Goal: Task Accomplishment & Management: Complete application form

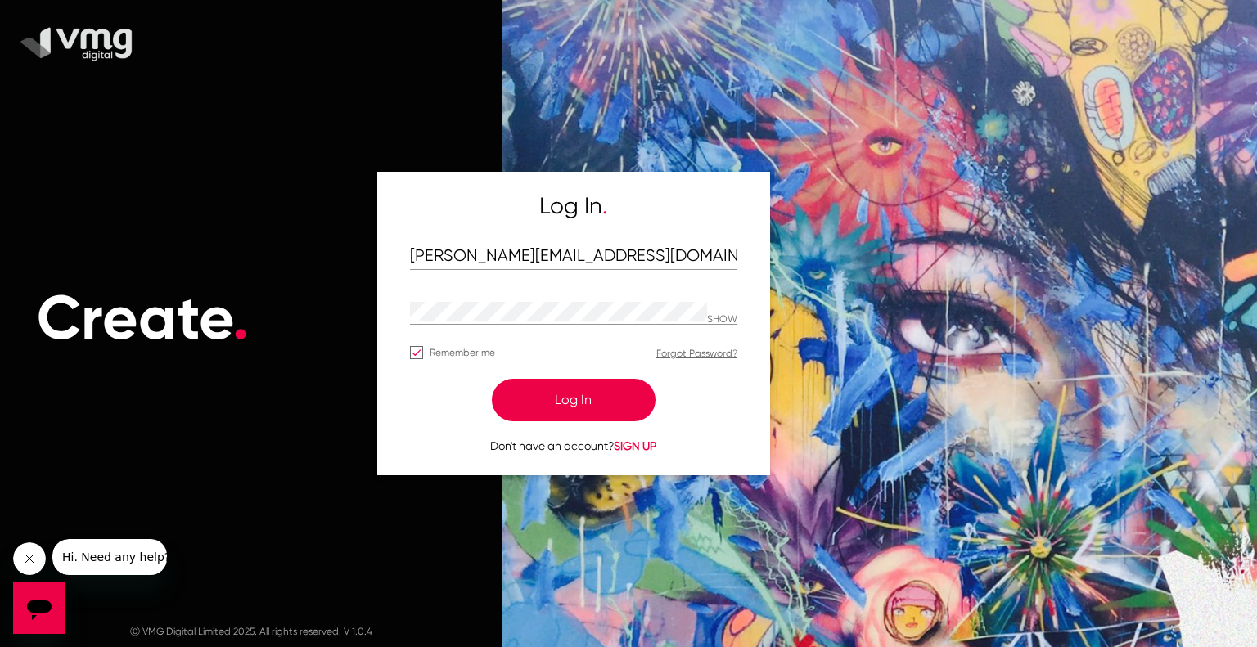
click at [589, 399] on button "Log In" at bounding box center [574, 400] width 164 height 43
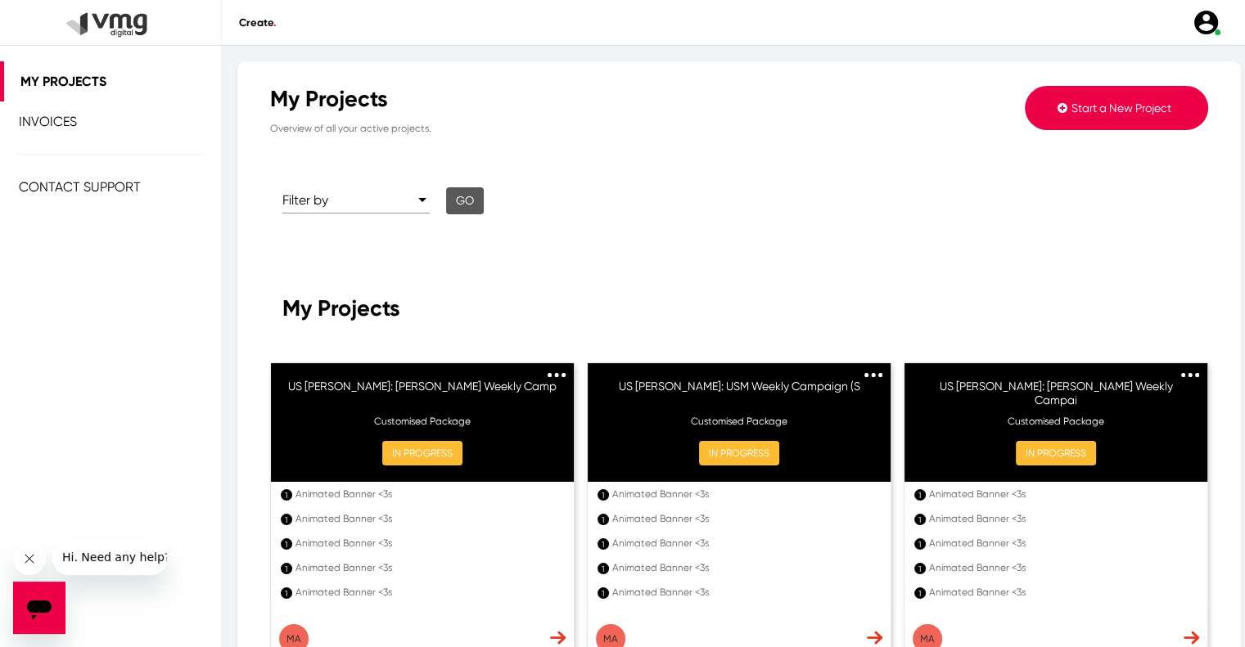
click at [1101, 104] on span "Start a New Project" at bounding box center [1121, 107] width 100 height 13
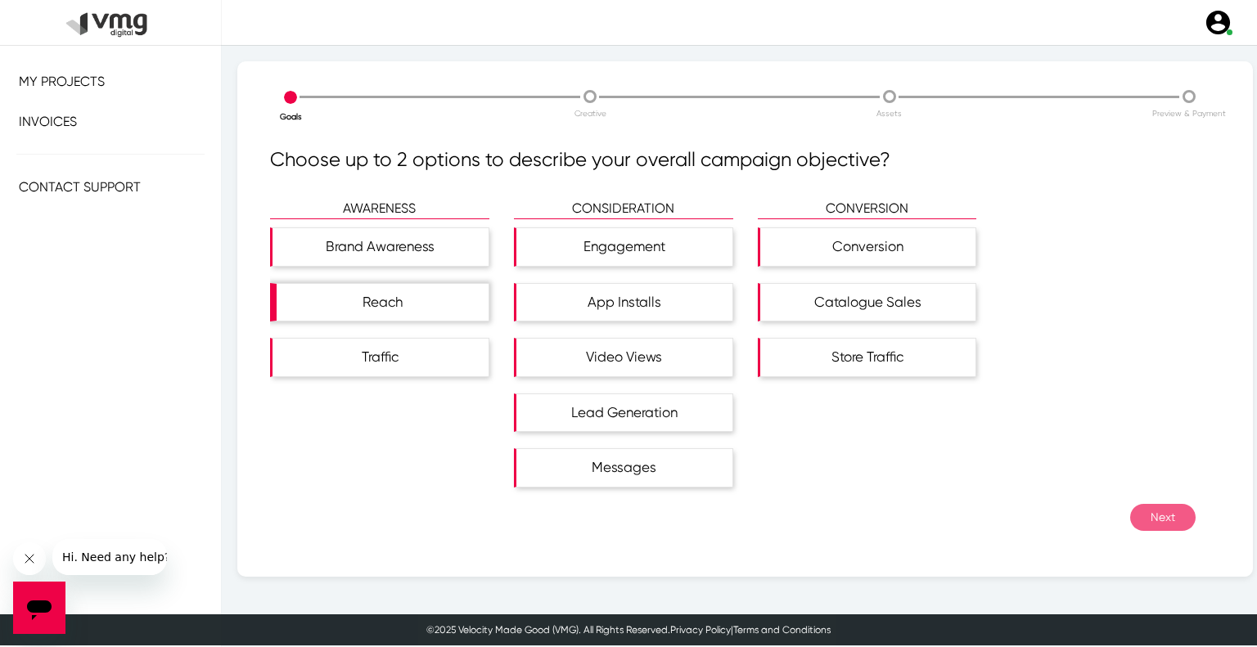
click at [386, 290] on div "Reach" at bounding box center [383, 303] width 212 height 38
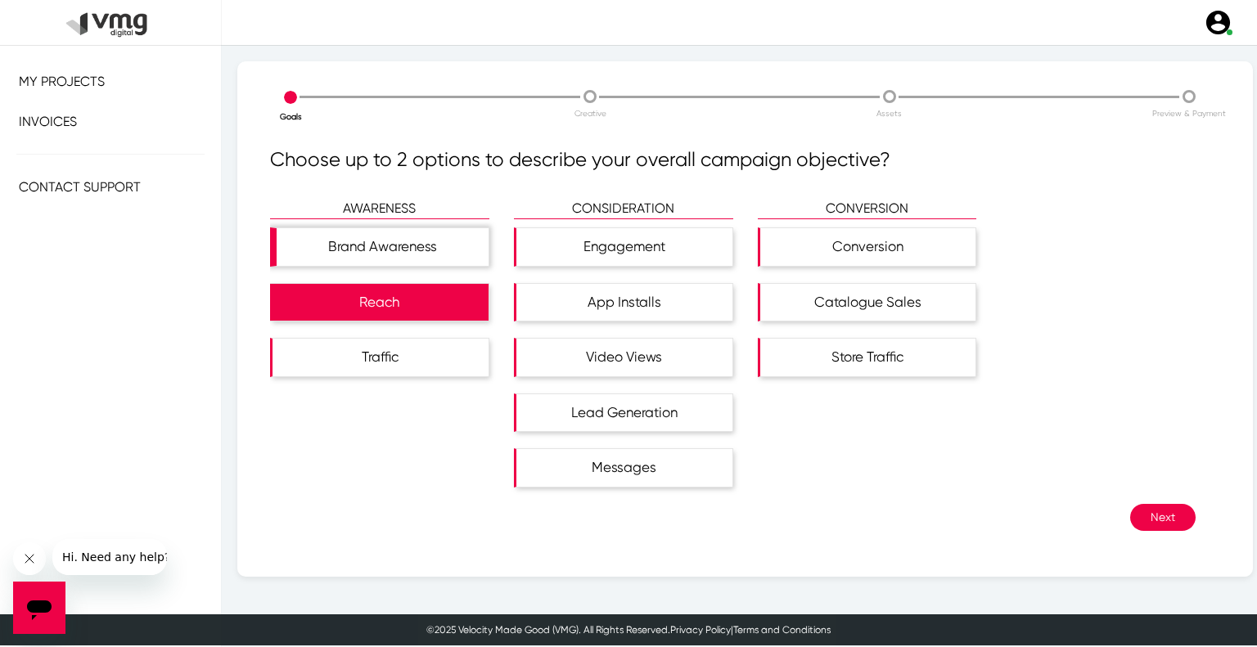
click at [385, 255] on div "Brand Awareness" at bounding box center [383, 247] width 212 height 38
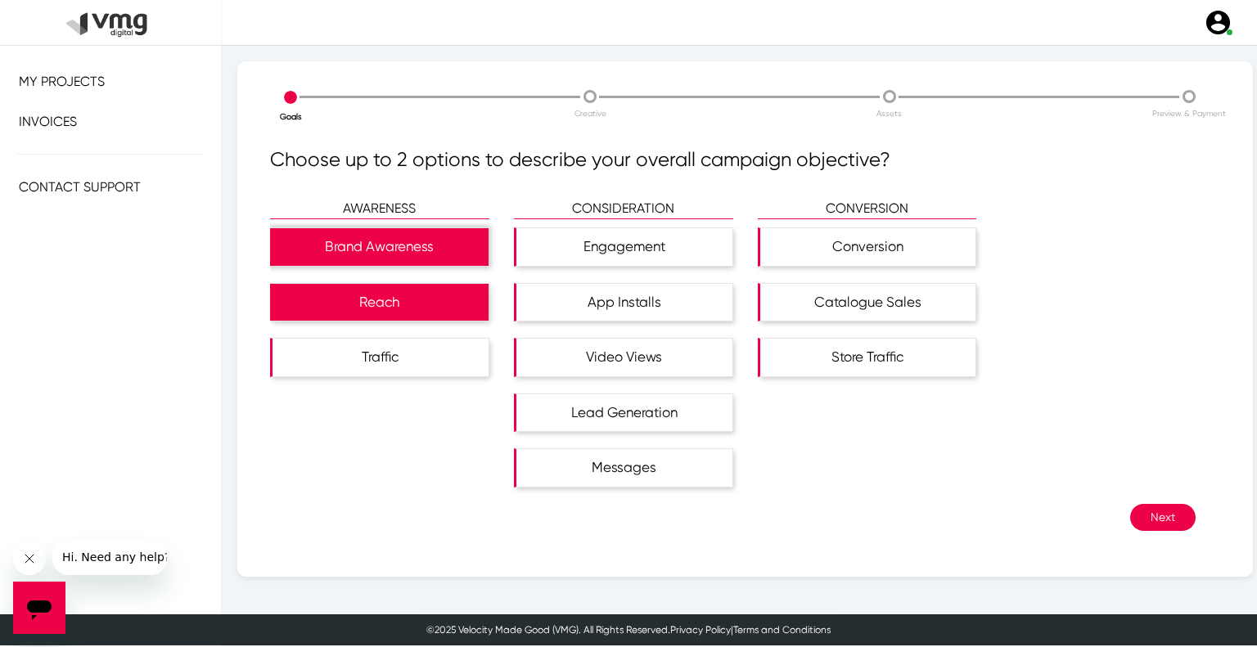
click at [430, 240] on div "Brand Awareness" at bounding box center [379, 247] width 219 height 38
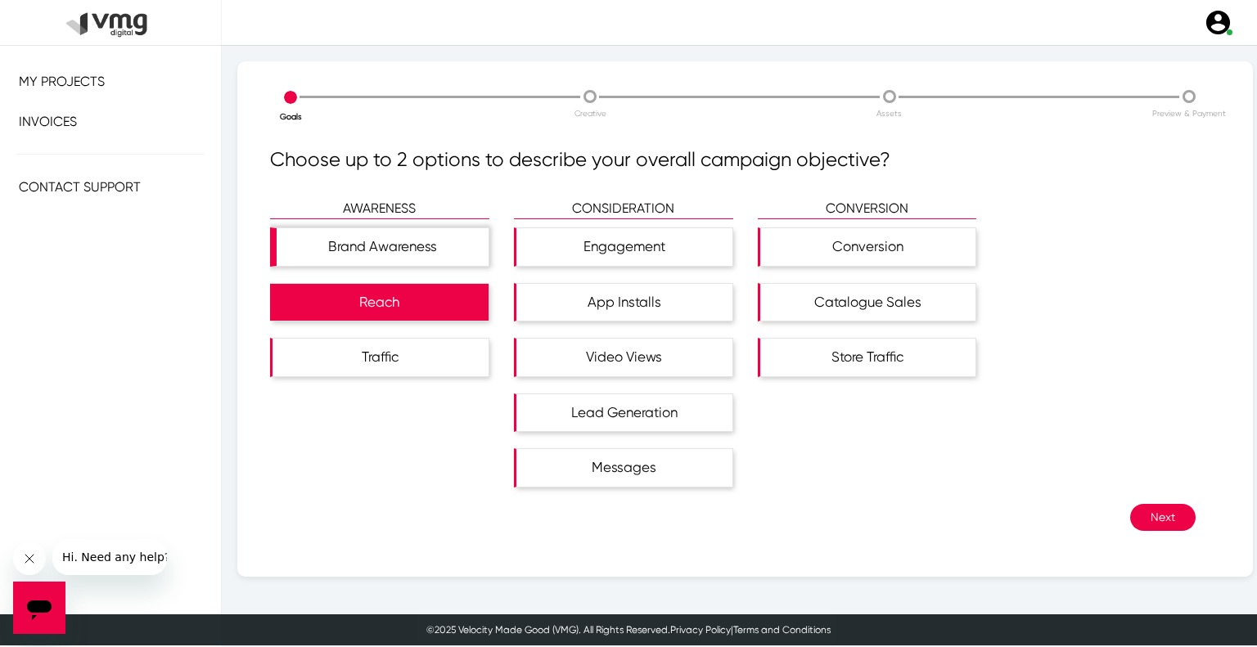
click at [381, 234] on div "Brand Awareness" at bounding box center [383, 247] width 212 height 38
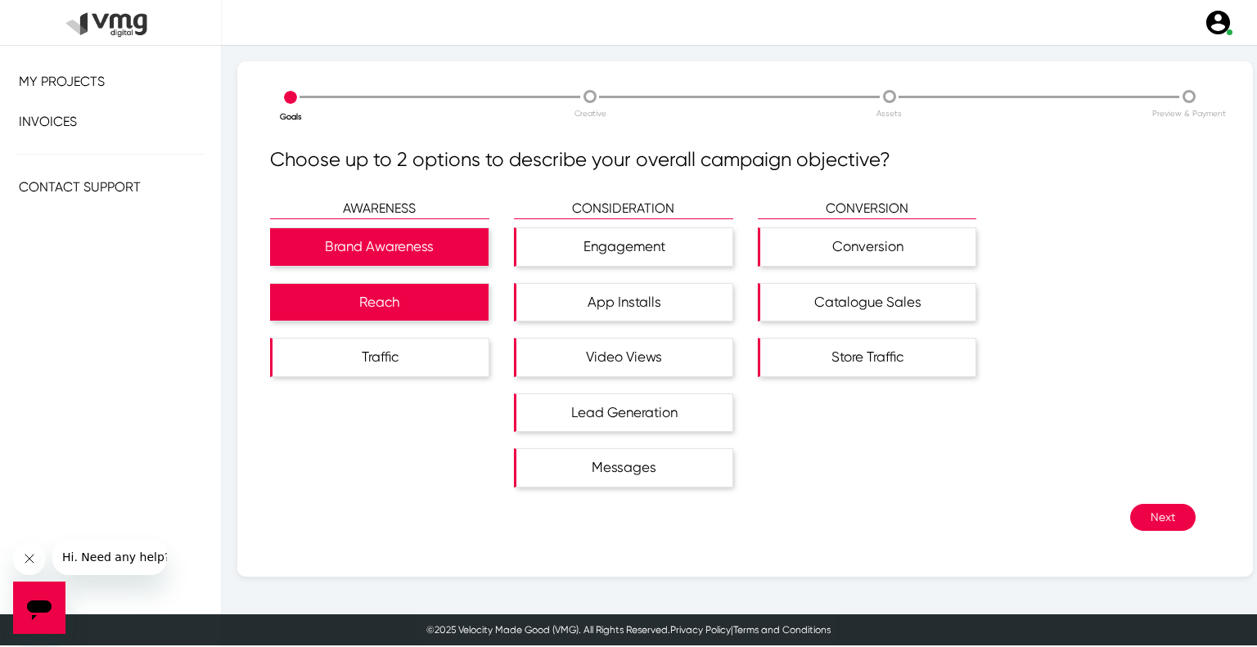
click at [1154, 516] on button "Next" at bounding box center [1162, 517] width 65 height 27
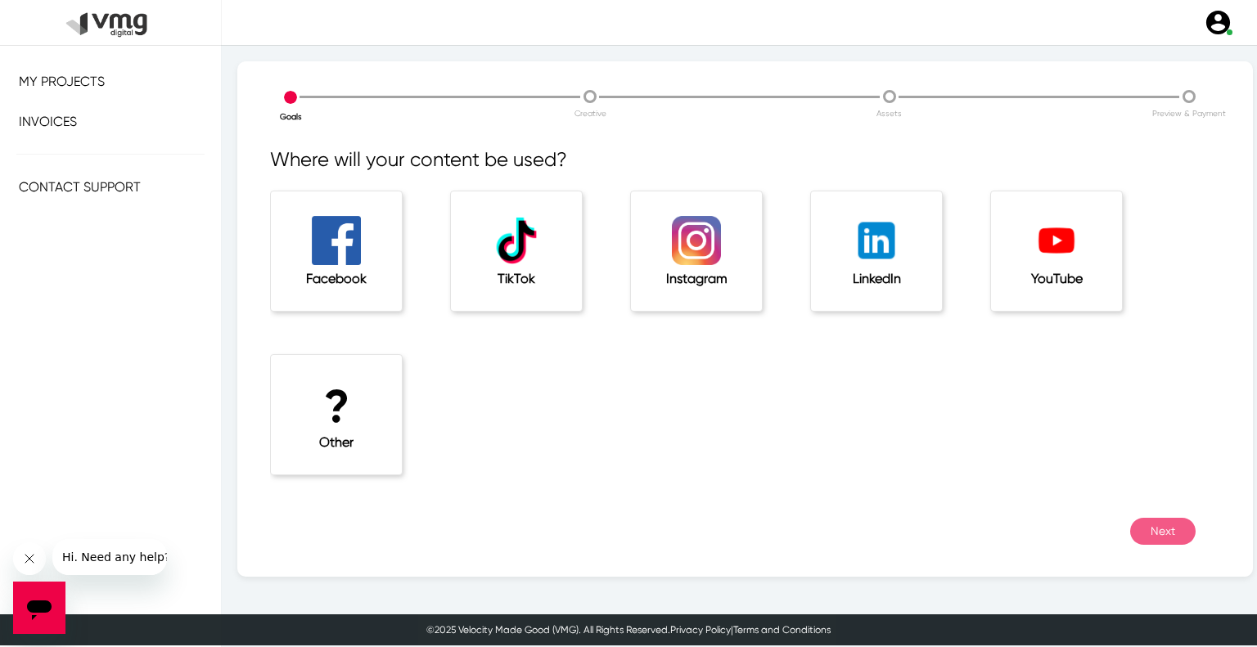
click at [386, 420] on div "? Other" at bounding box center [336, 414] width 131 height 119
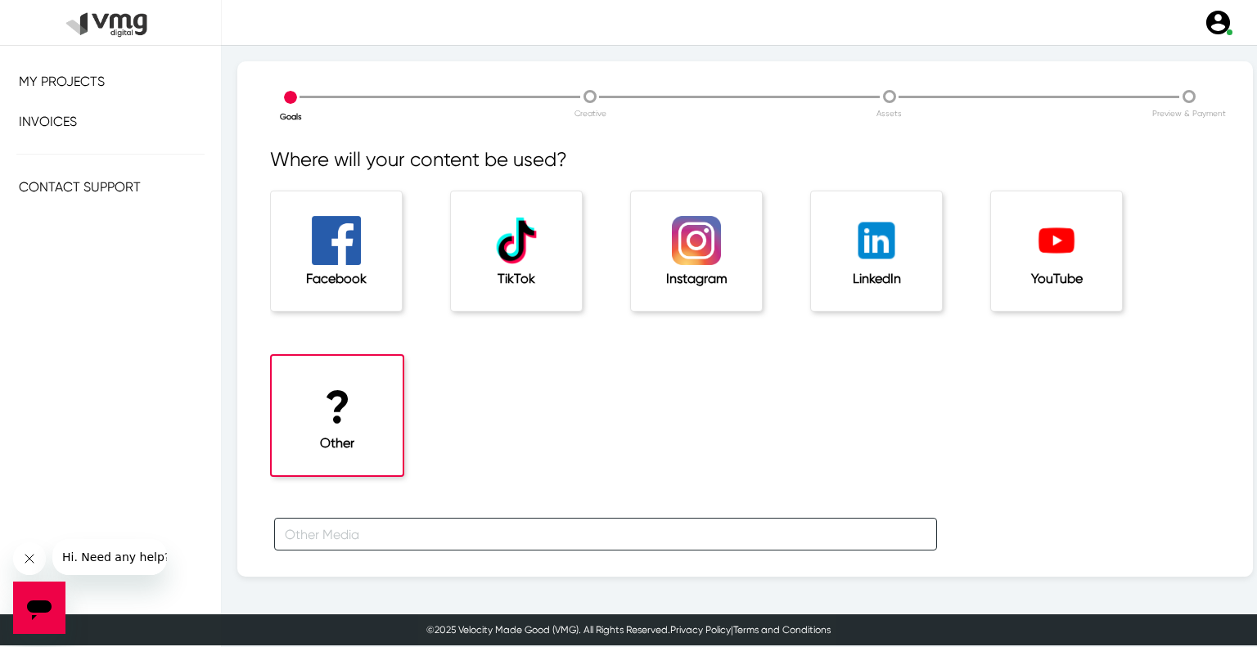
click at [358, 533] on input "text" at bounding box center [605, 534] width 663 height 33
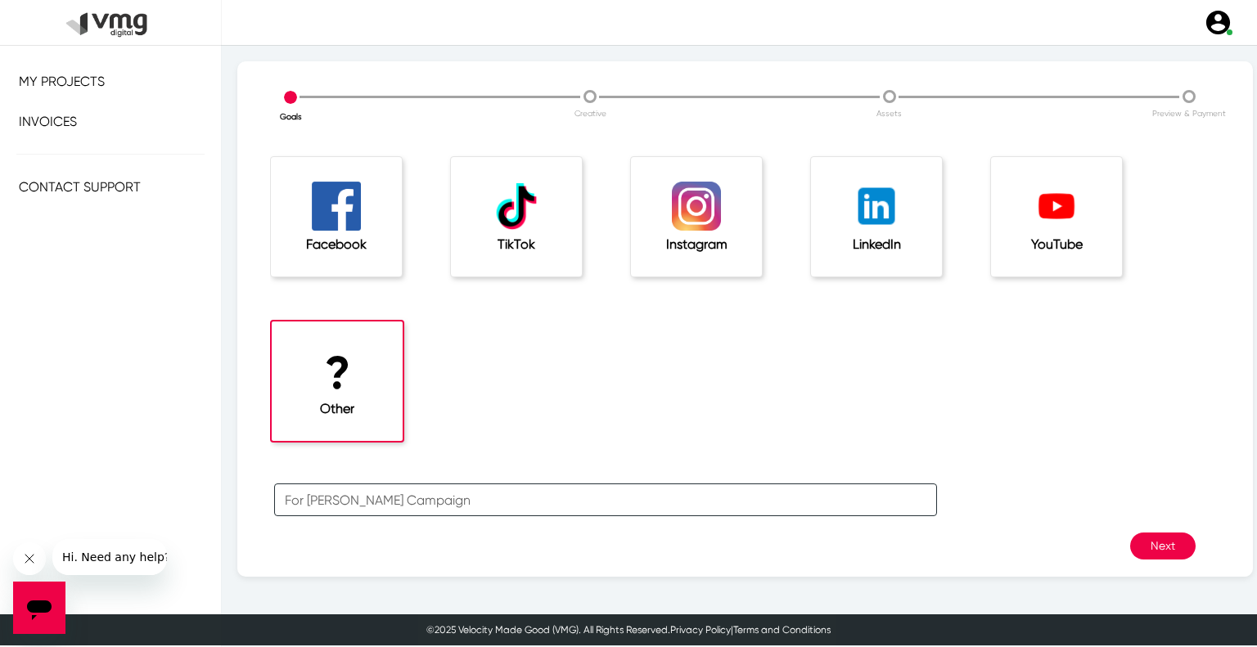
scroll to position [54, 0]
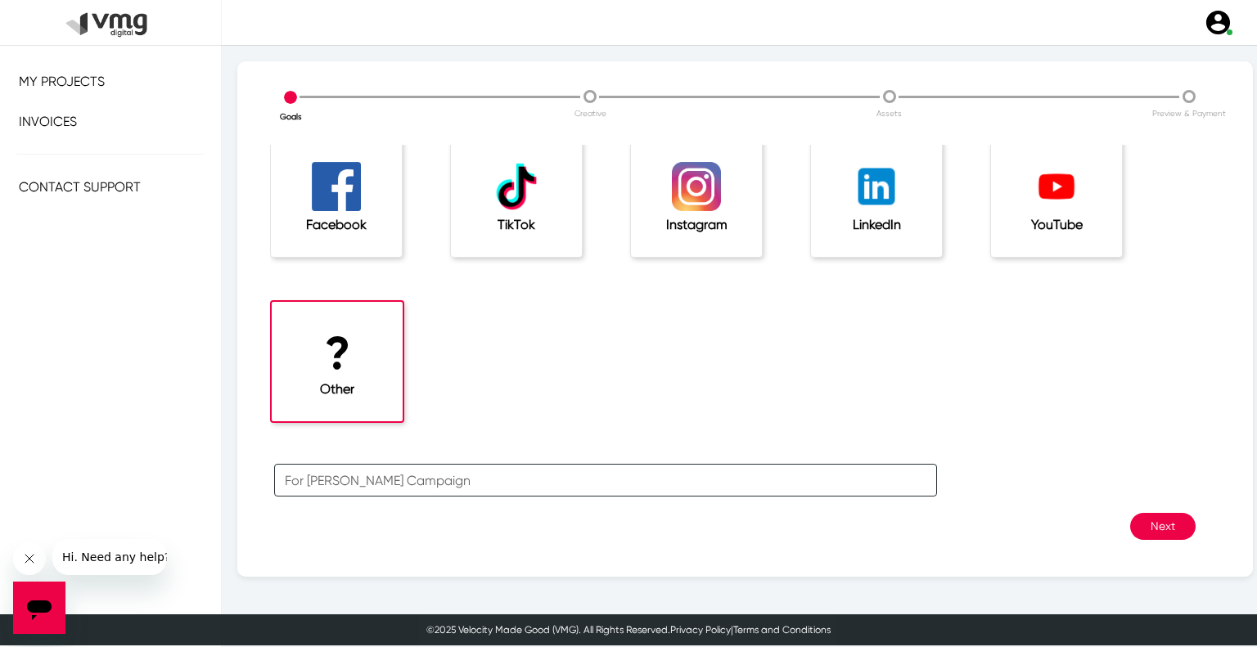
type input "For [PERSON_NAME] Campaign"
click at [1169, 528] on button "Next" at bounding box center [1162, 526] width 65 height 27
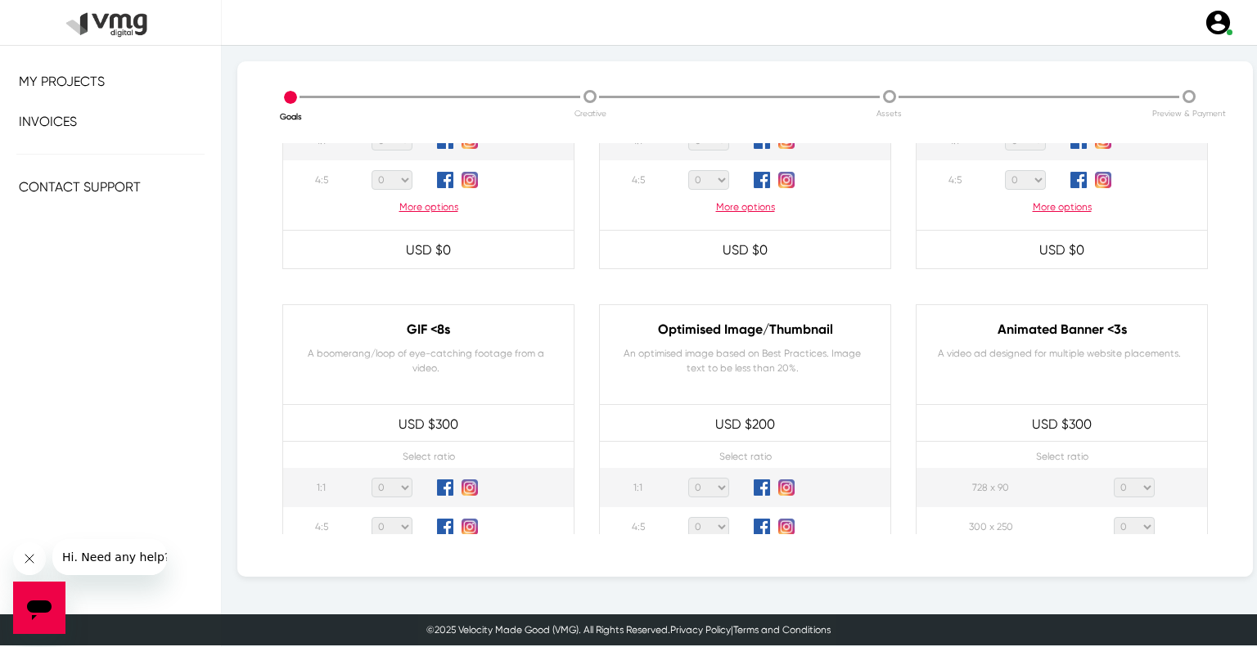
scroll to position [737, 0]
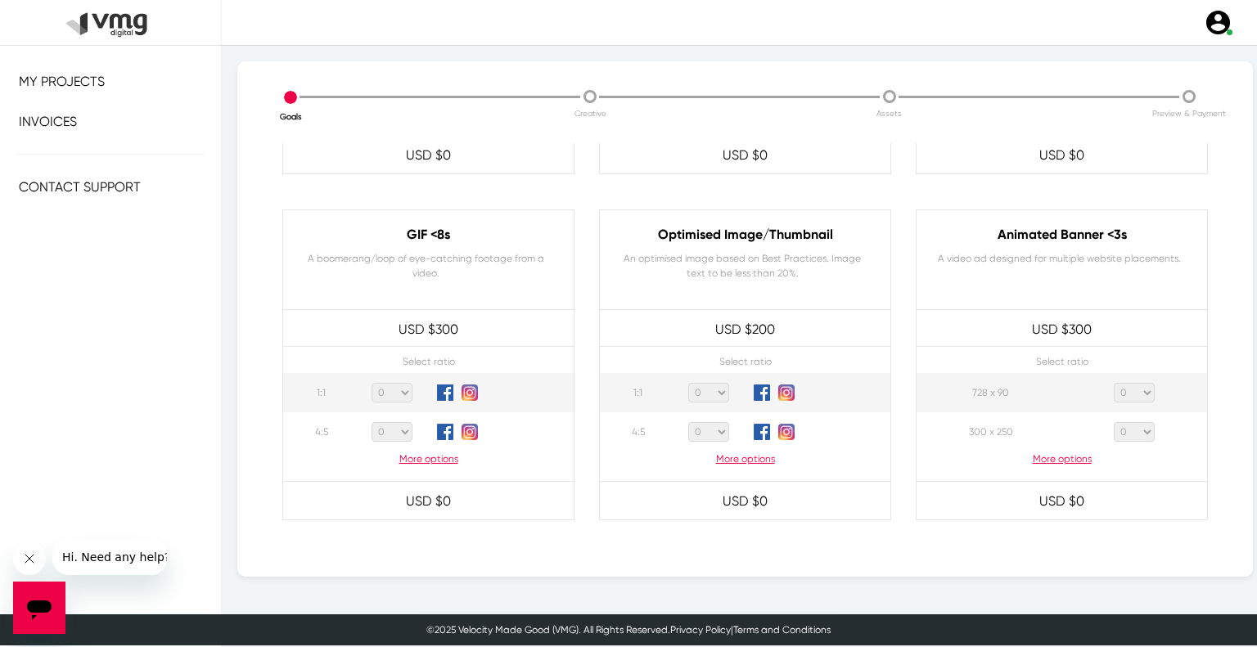
click at [1049, 464] on p "More options" at bounding box center [1062, 459] width 291 height 15
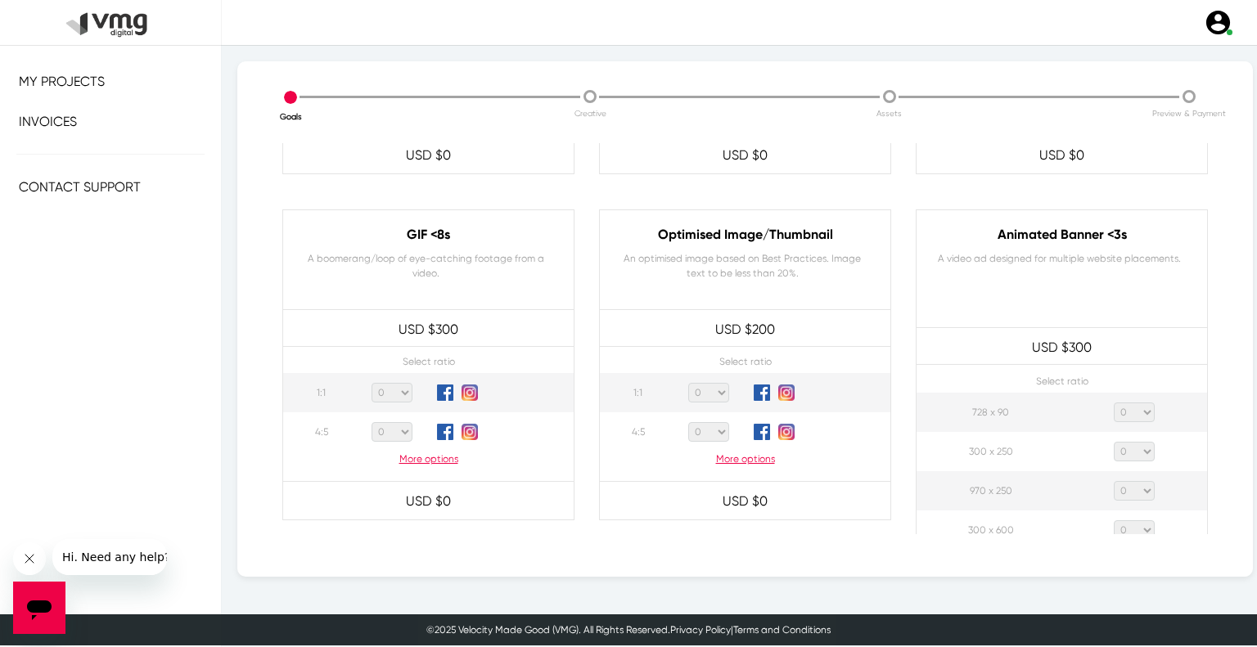
click at [1131, 413] on select "0 1 2 3 4 5 6 7 8 9 10 11 12 13 14 15 16 17 18 19 20" at bounding box center [1134, 413] width 41 height 20
select select "1"
click at [1114, 403] on select "0 1 2 3 4 5 6 7 8 9 10 11 12 13 14 15 16 17 18 19 20" at bounding box center [1134, 413] width 41 height 20
click at [1123, 451] on select "0 1 2 3 4 5 6 7 8 9 10 11 12 13 14 15 16 17 18 19 20" at bounding box center [1134, 452] width 41 height 20
select select "1"
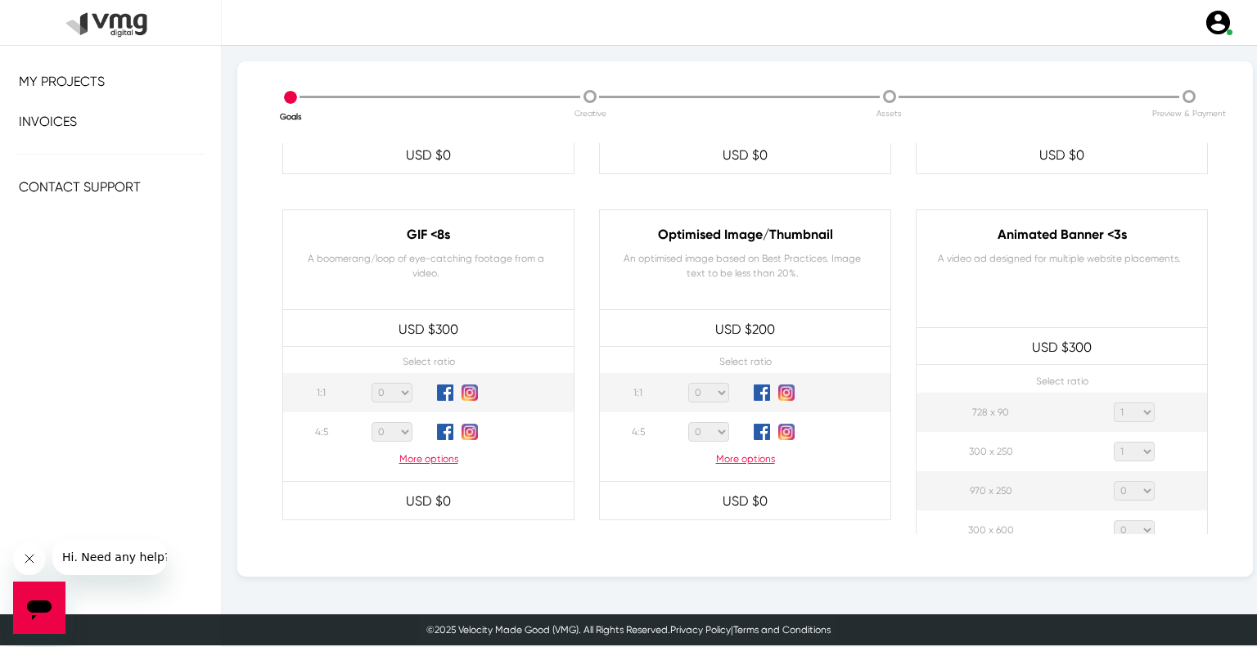
click at [1114, 442] on select "0 1 2 3 4 5 6 7 8 9 10 11 12 13 14 15 16 17 18 19 20" at bounding box center [1134, 452] width 41 height 20
click at [1119, 481] on select "0 1 2 3 4 5 6 7 8 9 10 11 12 13 14 15 16 17 18 19 20" at bounding box center [1134, 491] width 41 height 20
select select "1"
click at [1114, 481] on select "0 1 2 3 4 5 6 7 8 9 10 11 12 13 14 15 16 17 18 19 20" at bounding box center [1134, 491] width 41 height 20
click at [1129, 524] on select "0 1 2 3 4 5 6 7 8 9 10 11 12 13 14 15 16 17 18 19 20" at bounding box center [1134, 531] width 41 height 20
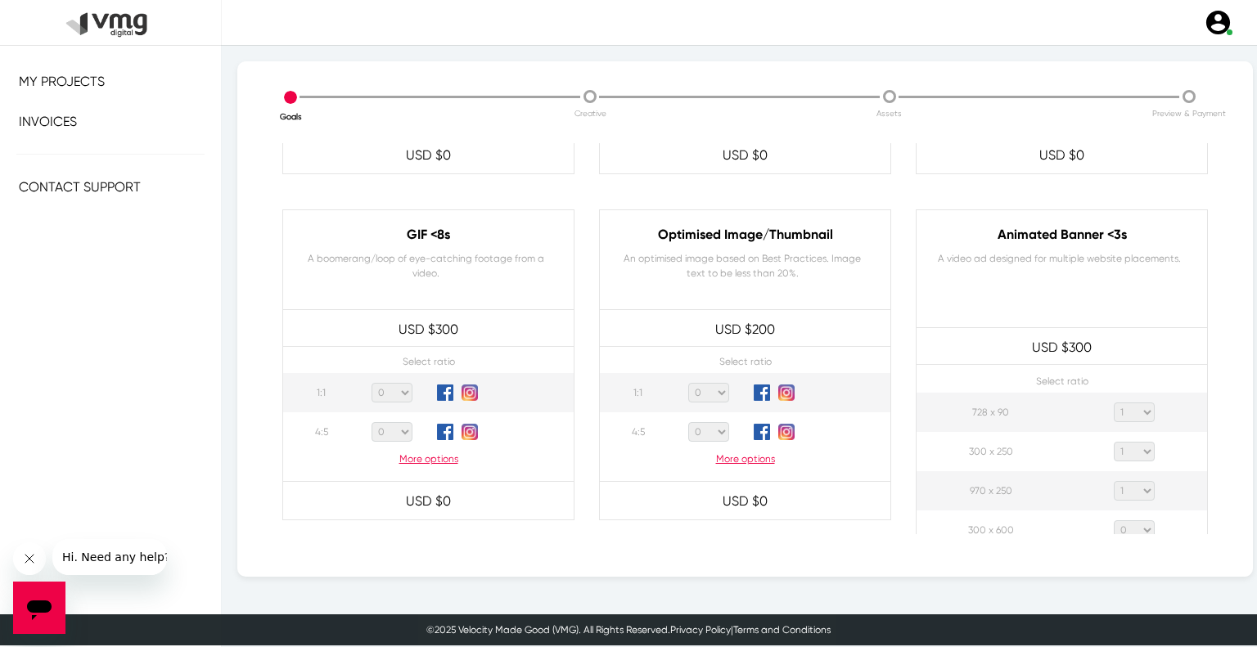
scroll to position [740, 0]
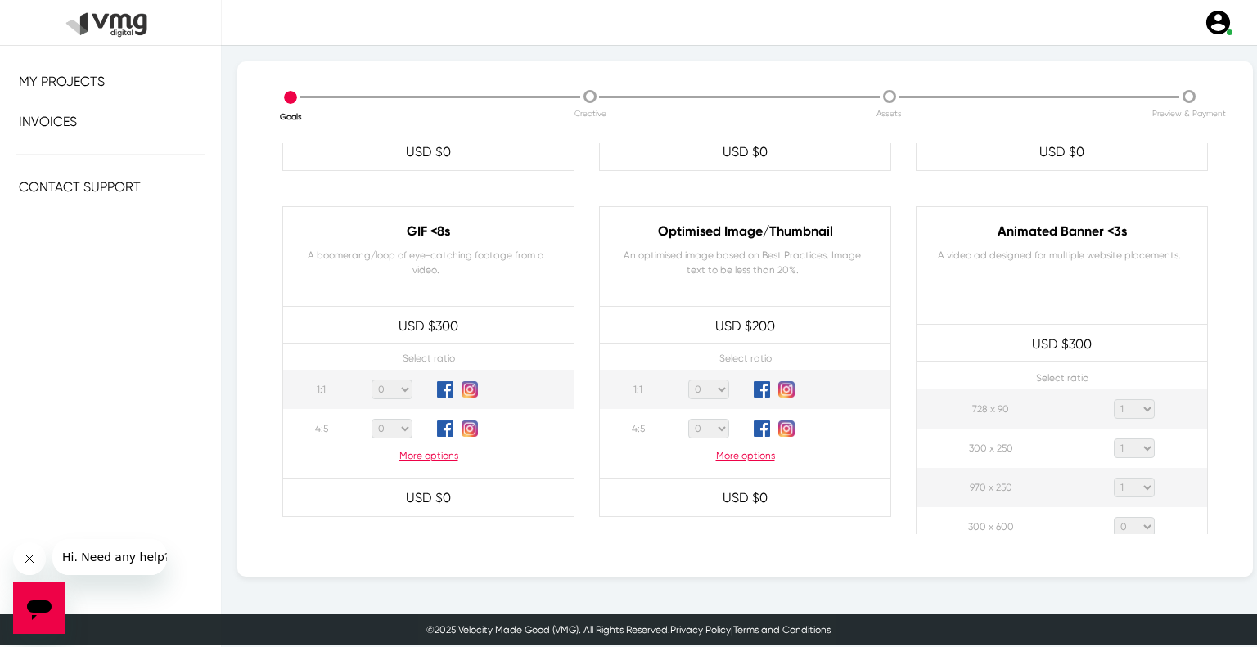
select select "1"
click at [1114, 517] on select "0 1 2 3 4 5 6 7 8 9 10 11 12 13 14 15 16 17 18 19 20" at bounding box center [1134, 527] width 41 height 20
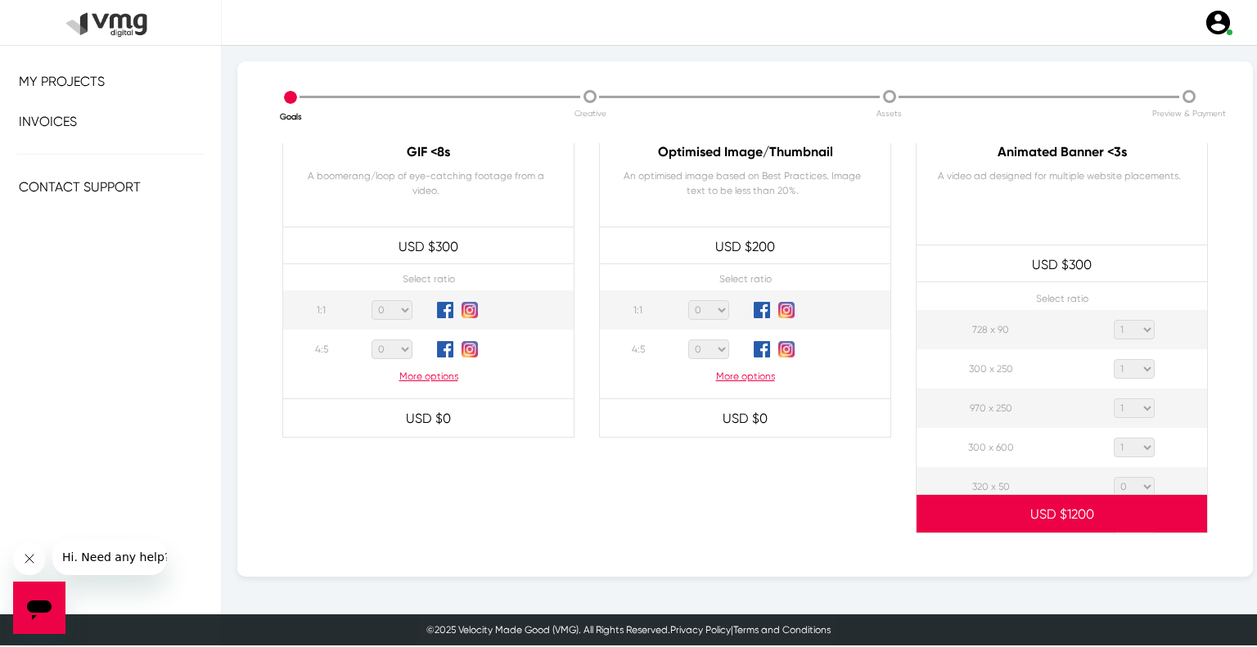
scroll to position [904, 0]
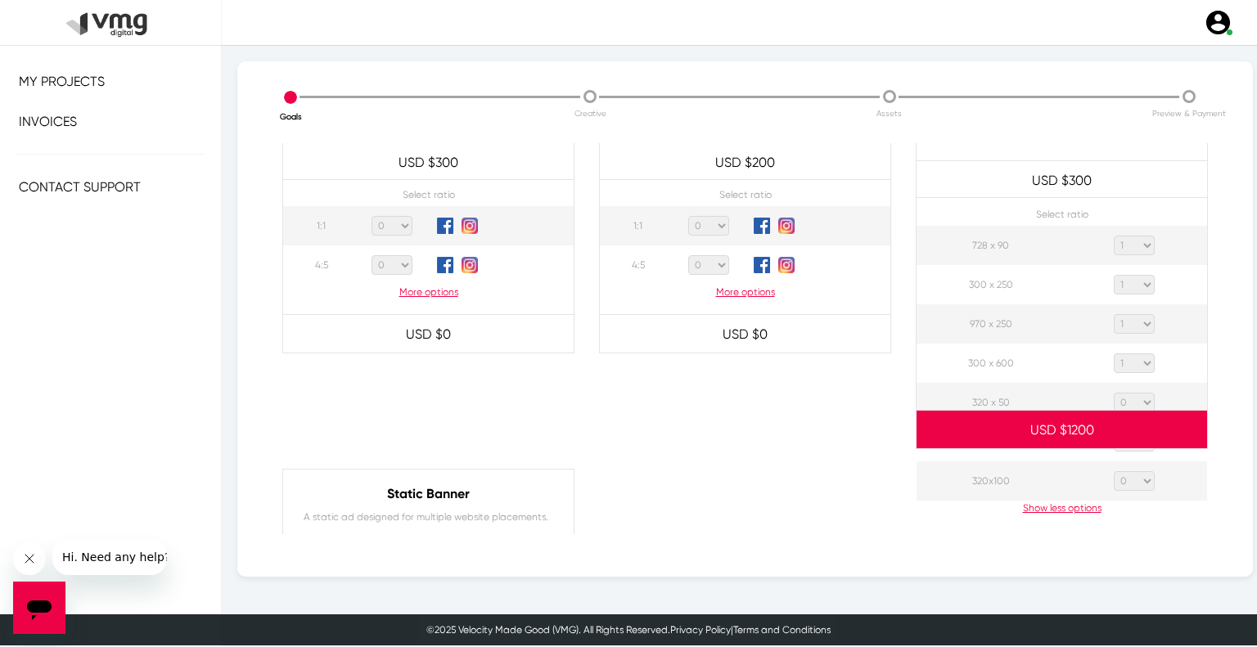
click at [1133, 393] on select "0 1 2 3 4 5 6 7 8 9 10 11 12 13 14 15 16 17 18 19 20" at bounding box center [1134, 403] width 41 height 20
select select "1"
click at [1114, 393] on select "0 1 2 3 4 5 6 7 8 9 10 11 12 13 14 15 16 17 18 19 20" at bounding box center [1134, 403] width 41 height 20
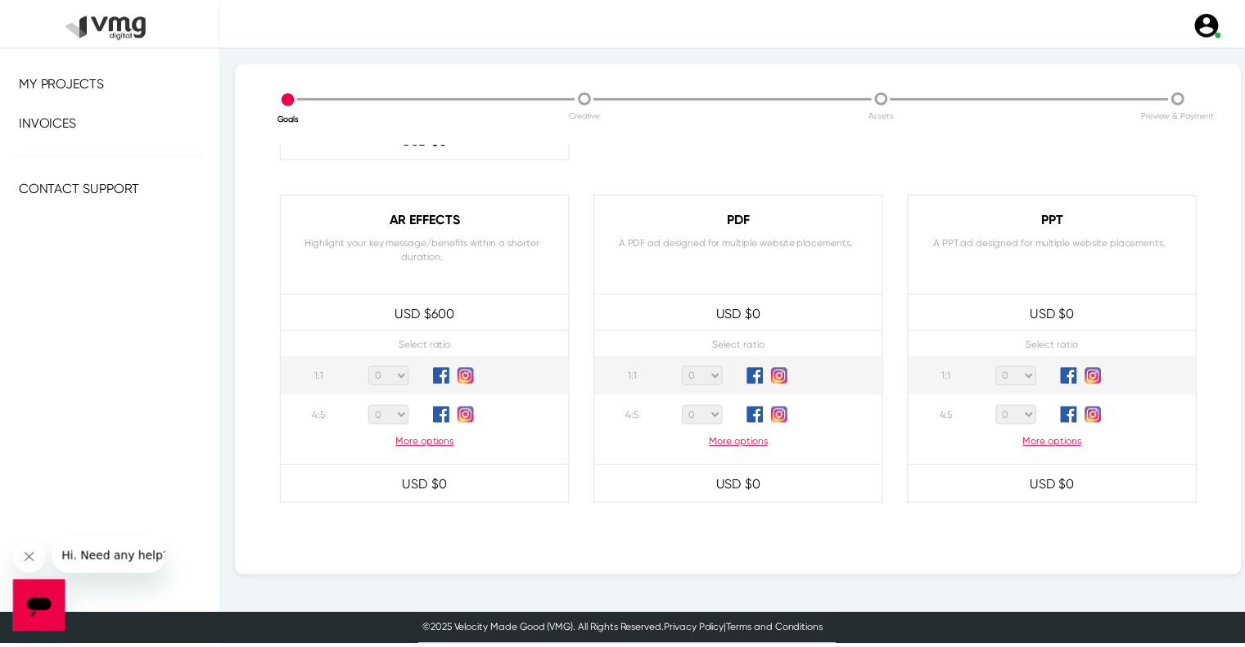
scroll to position [1579, 0]
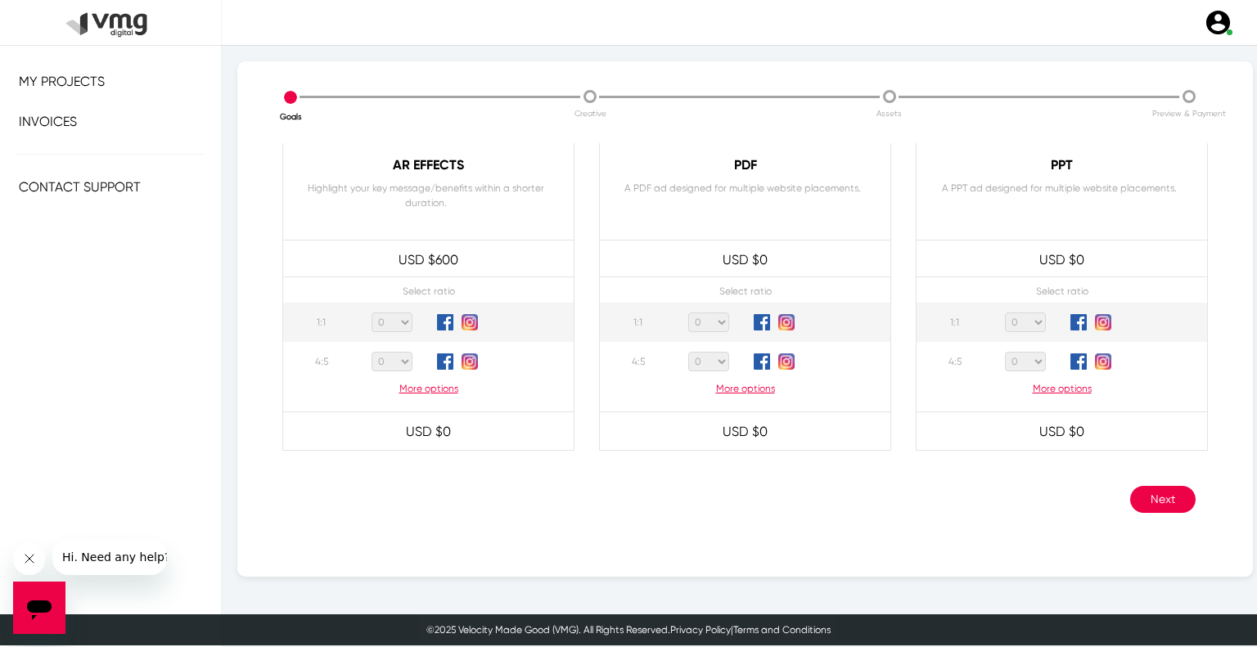
click at [1159, 496] on button "Next" at bounding box center [1162, 499] width 65 height 27
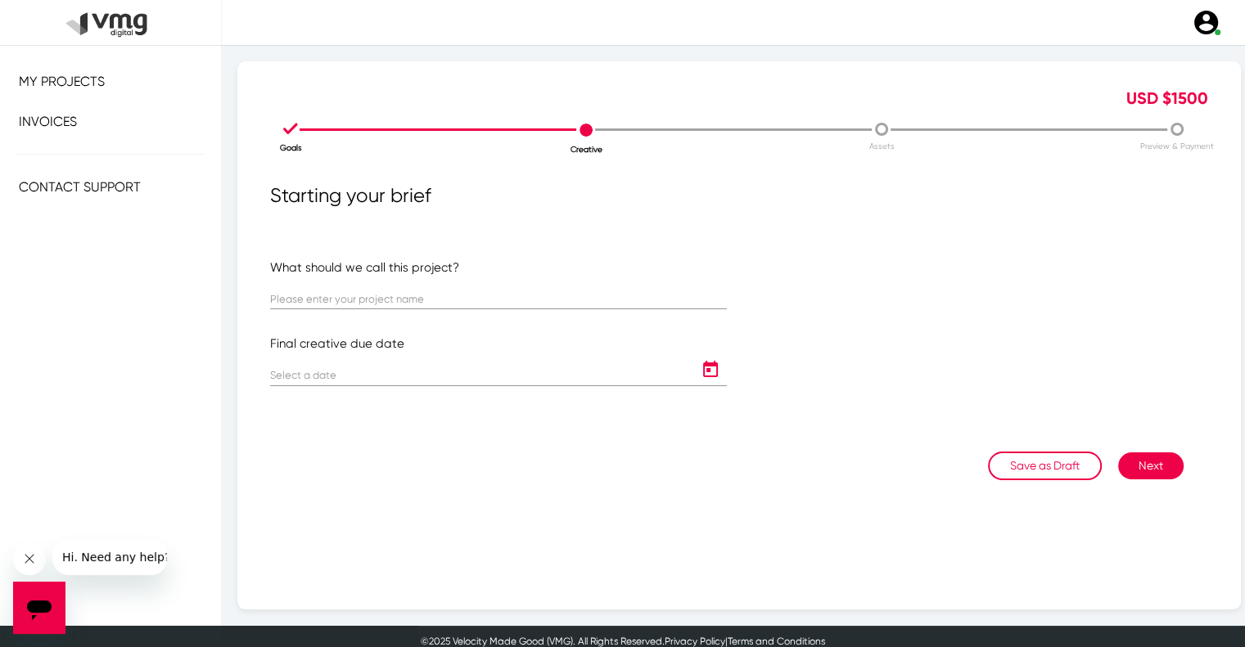
click at [357, 309] on div at bounding box center [498, 302] width 457 height 50
click at [357, 299] on input "text" at bounding box center [498, 300] width 457 height 12
paste input "US [PERSON_NAME]: USM Weekly Campaign ([DATE] - [DATE])"
type input "US [PERSON_NAME]: USM Weekly Campaign ([DATE] - [DATE])"
click at [705, 369] on icon "Open calendar" at bounding box center [710, 370] width 26 height 20
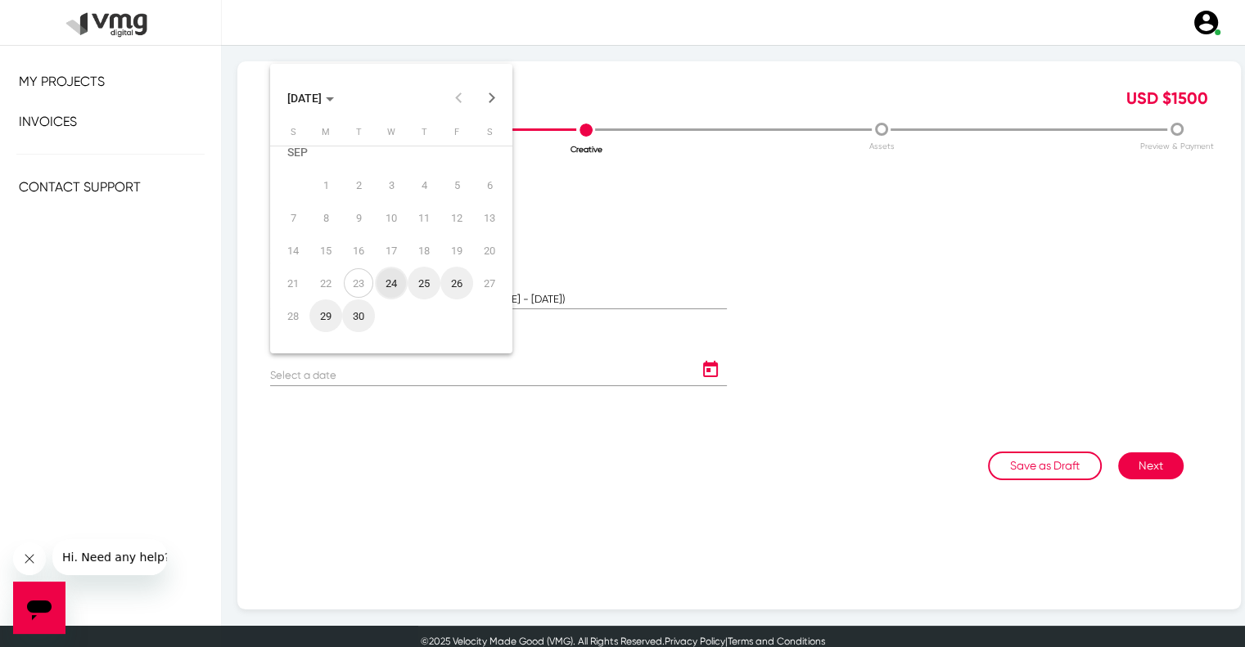
click at [488, 97] on button "Next month" at bounding box center [492, 98] width 33 height 33
click at [357, 196] on div "7" at bounding box center [358, 201] width 29 height 29
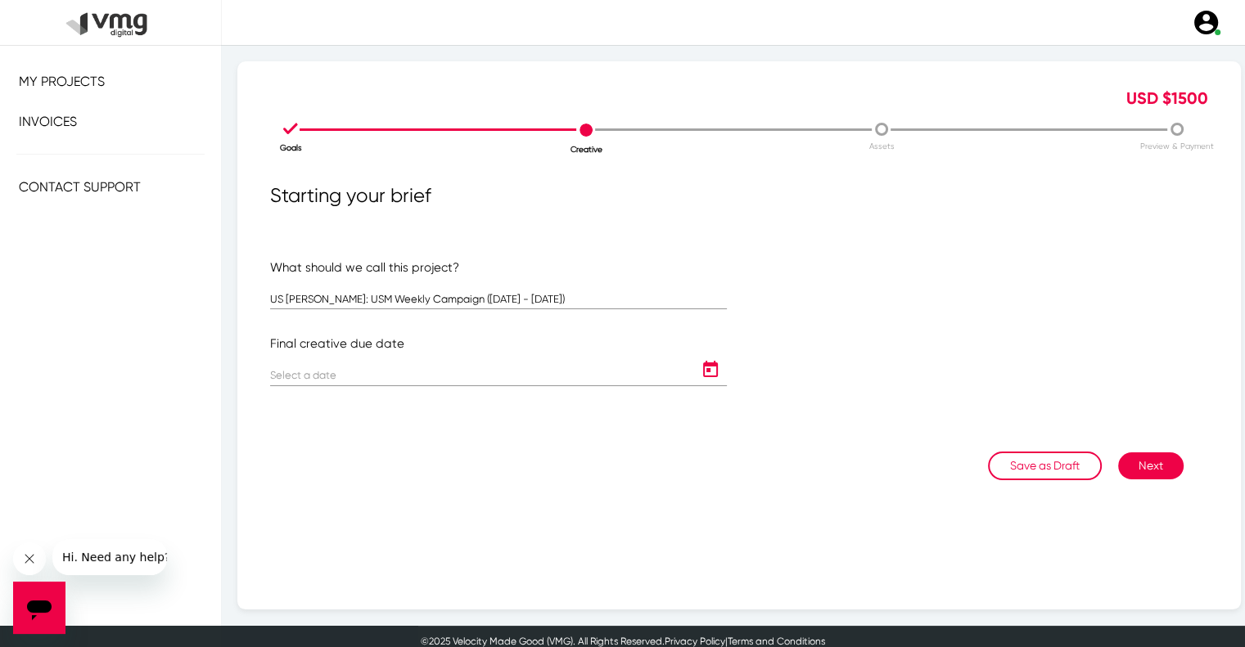
type input "[DATE]"
click at [1146, 464] on button "Next" at bounding box center [1150, 466] width 65 height 27
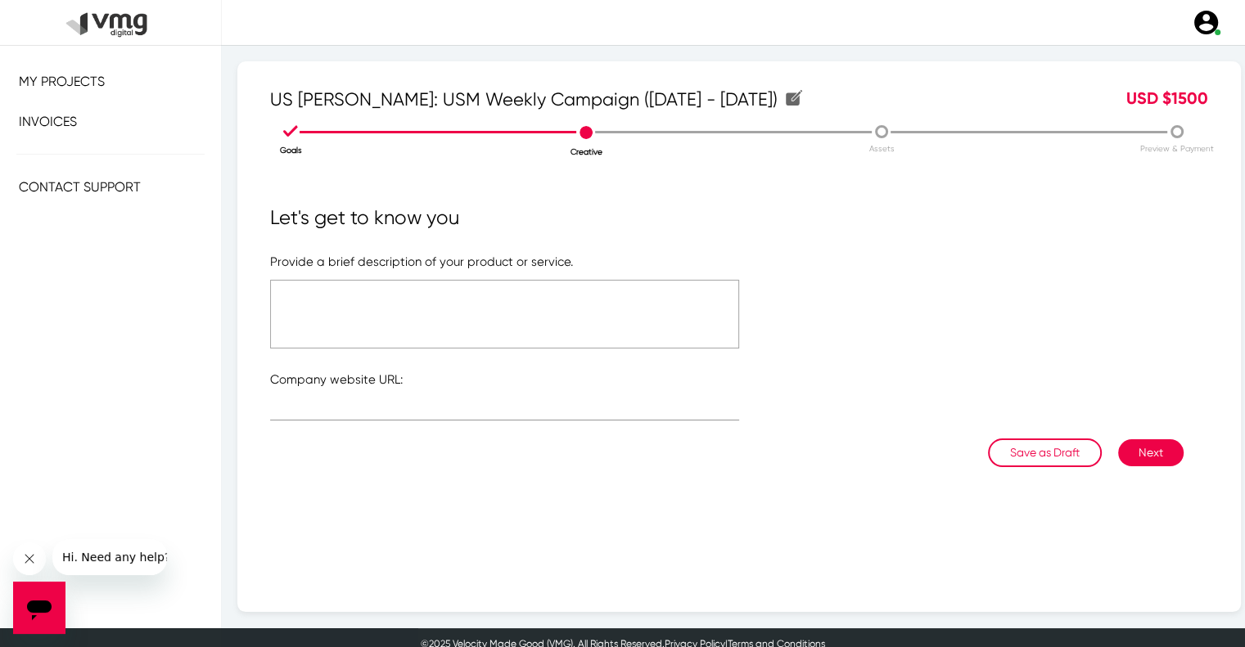
click at [395, 295] on textarea at bounding box center [504, 314] width 469 height 69
type textarea "Please refer to the attached link"
click at [386, 397] on div at bounding box center [504, 405] width 469 height 32
type input "[URL][DOMAIN_NAME]"
click at [400, 305] on textarea "Please refer to the attached link" at bounding box center [504, 314] width 469 height 69
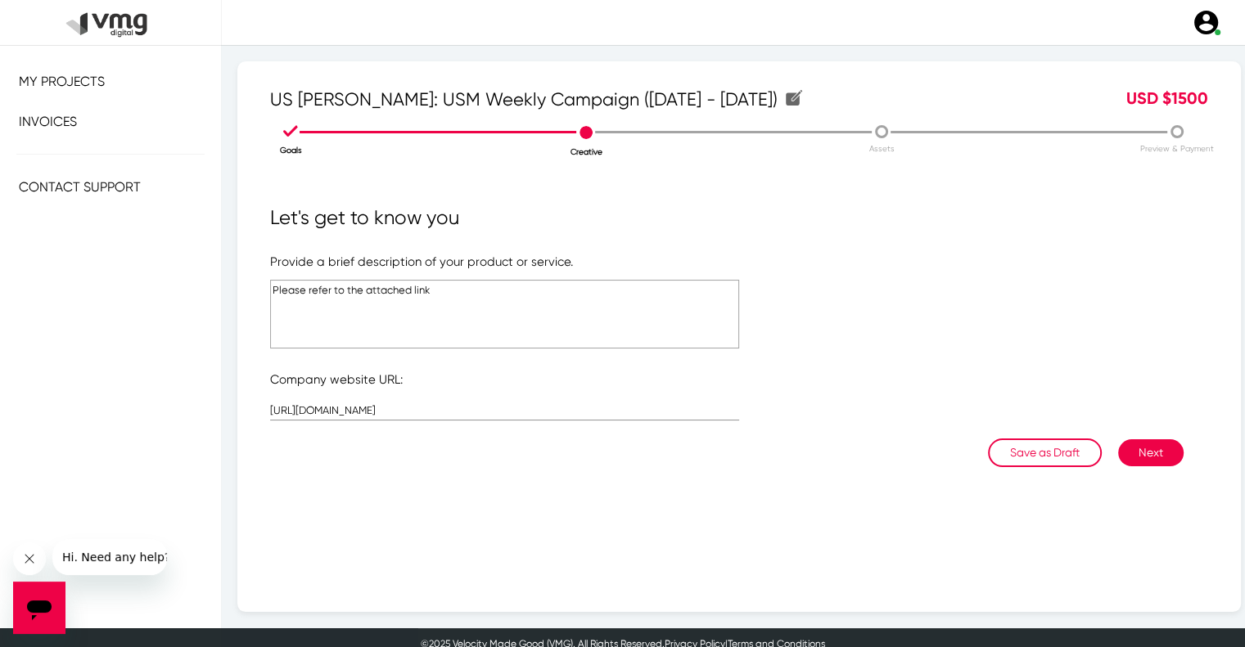
click at [400, 305] on textarea "Please refer to the attached link" at bounding box center [504, 314] width 469 height 69
click at [1129, 449] on button "Next" at bounding box center [1150, 452] width 65 height 27
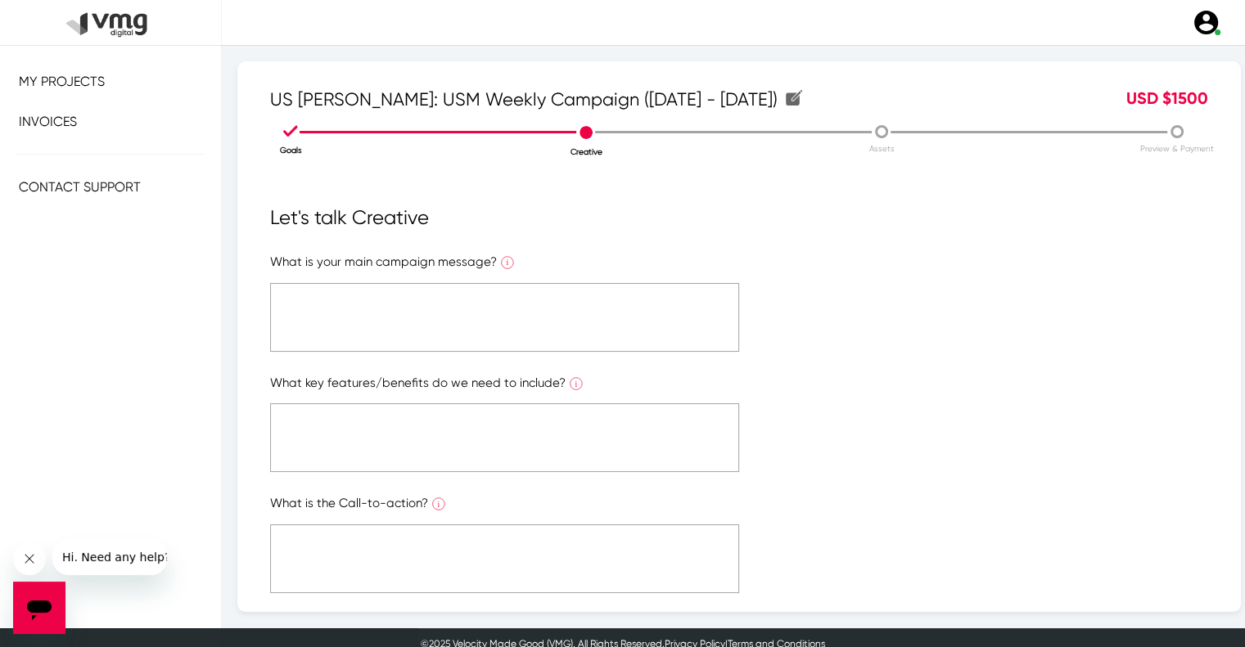
click at [466, 312] on textarea at bounding box center [504, 317] width 469 height 69
paste textarea "Please refer to the attached link"
type textarea "Please refer to the attached link"
click at [471, 433] on textarea at bounding box center [504, 437] width 469 height 69
paste textarea "Please refer to the attached link"
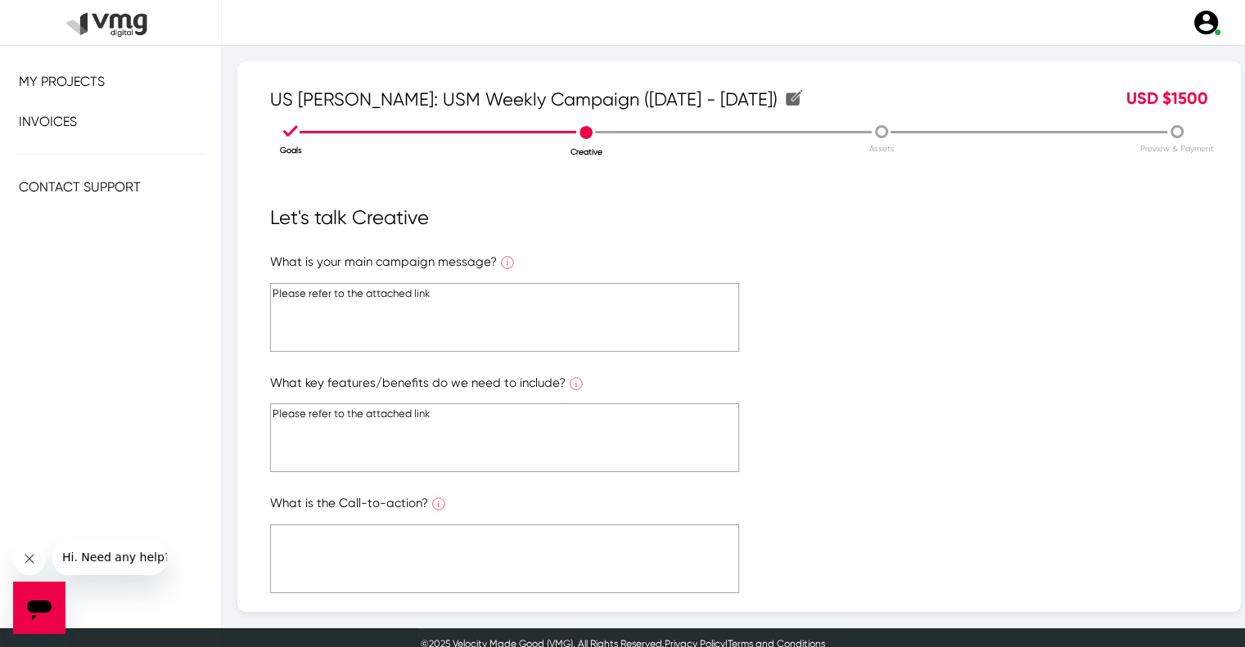
type textarea "Please refer to the attached link"
click at [475, 521] on form "What is your main campaign message? What is the ONE main message you want to co…" at bounding box center [739, 545] width 938 height 584
click at [464, 528] on textarea at bounding box center [504, 559] width 469 height 69
paste textarea "Please refer to the attached link"
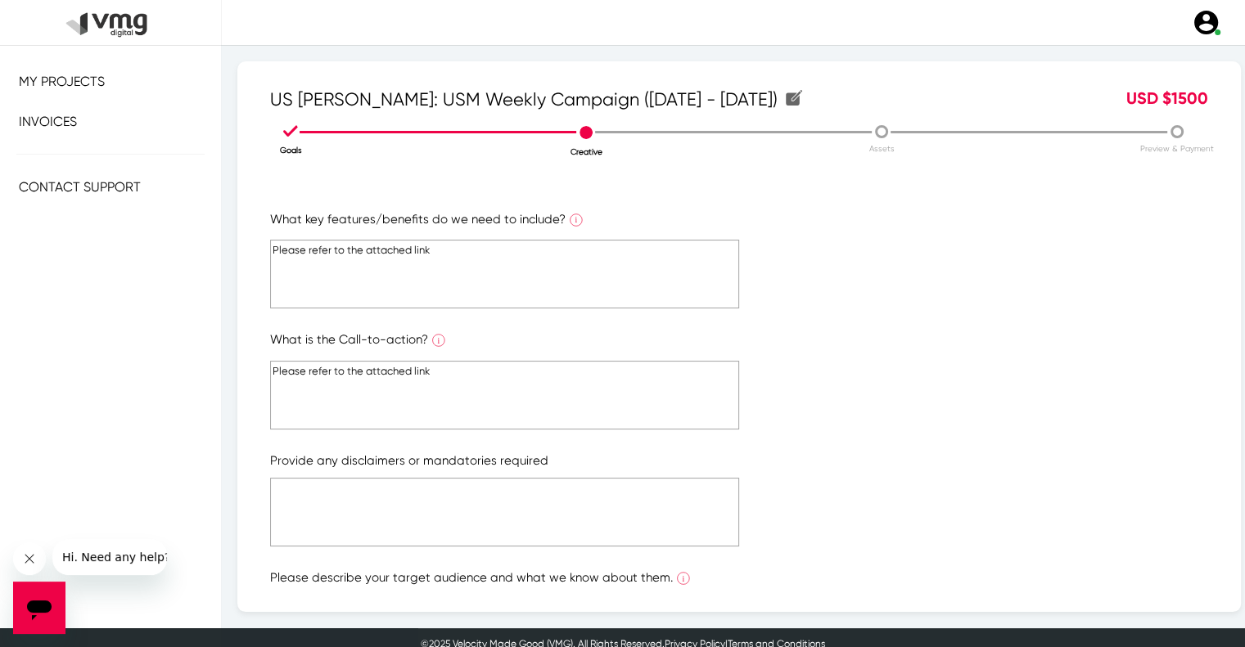
type textarea "Please refer to the attached link"
click at [464, 530] on textarea at bounding box center [504, 512] width 469 height 69
paste textarea "Please refer to the attached link"
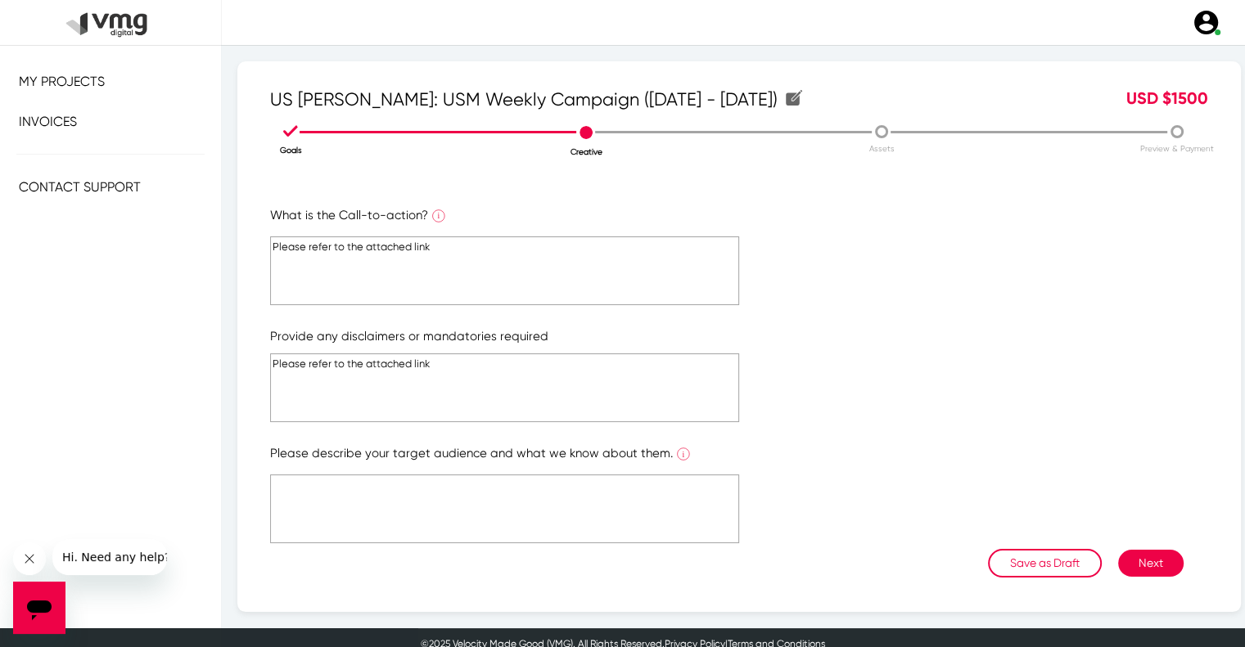
scroll to position [293, 0]
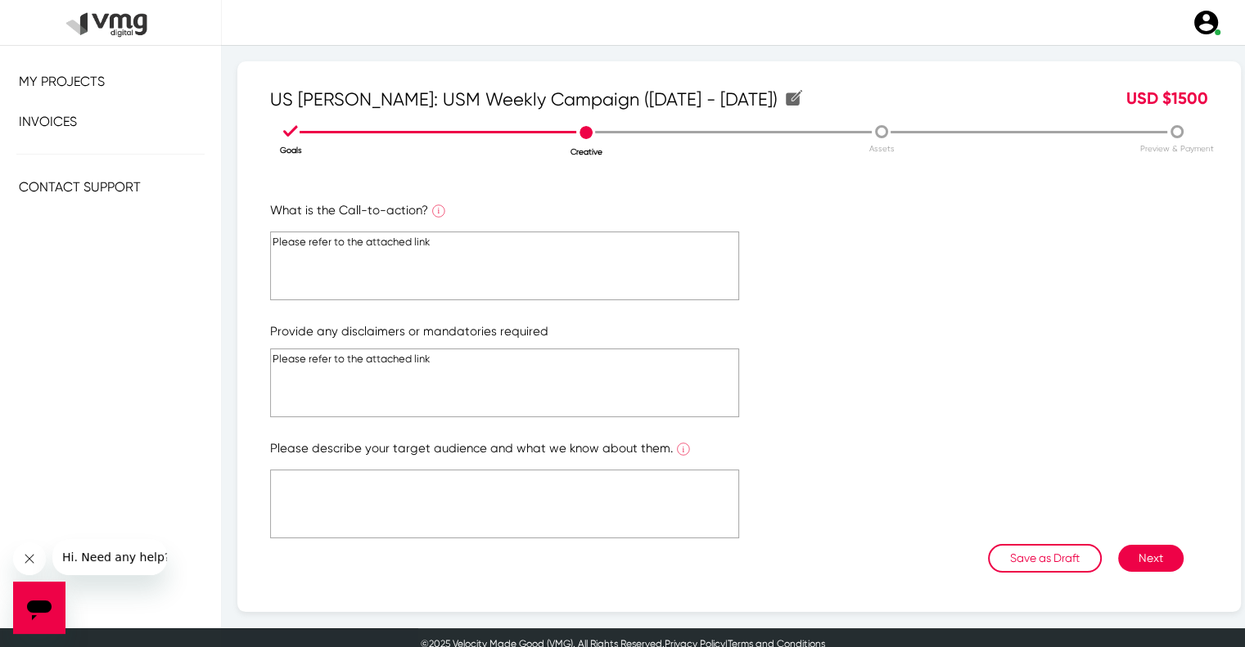
type textarea "Please refer to the attached link"
click at [466, 528] on textarea at bounding box center [504, 504] width 469 height 69
paste textarea "Please refer to the attached link"
type textarea "Please refer to the attached link"
click at [1131, 551] on button "Next" at bounding box center [1150, 558] width 65 height 27
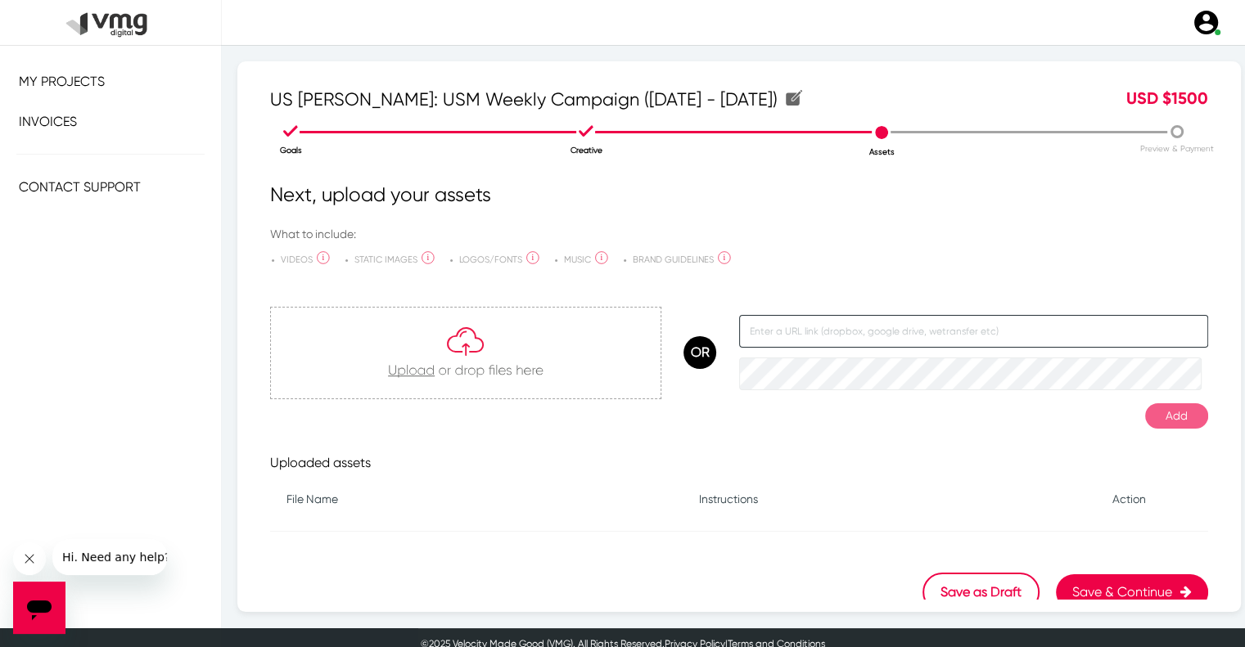
click at [818, 326] on input "text" at bounding box center [973, 331] width 469 height 33
paste input "[URL][DOMAIN_NAME]"
type input "[URL][DOMAIN_NAME]"
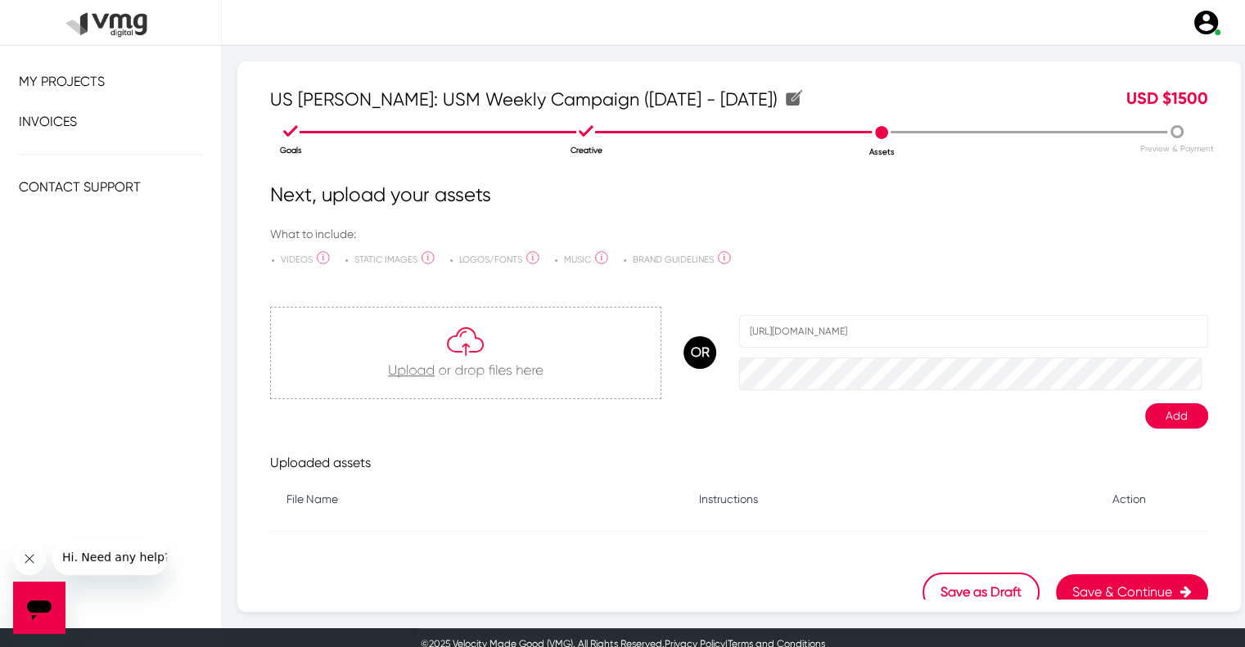
click at [1155, 408] on button "Add" at bounding box center [1176, 415] width 63 height 25
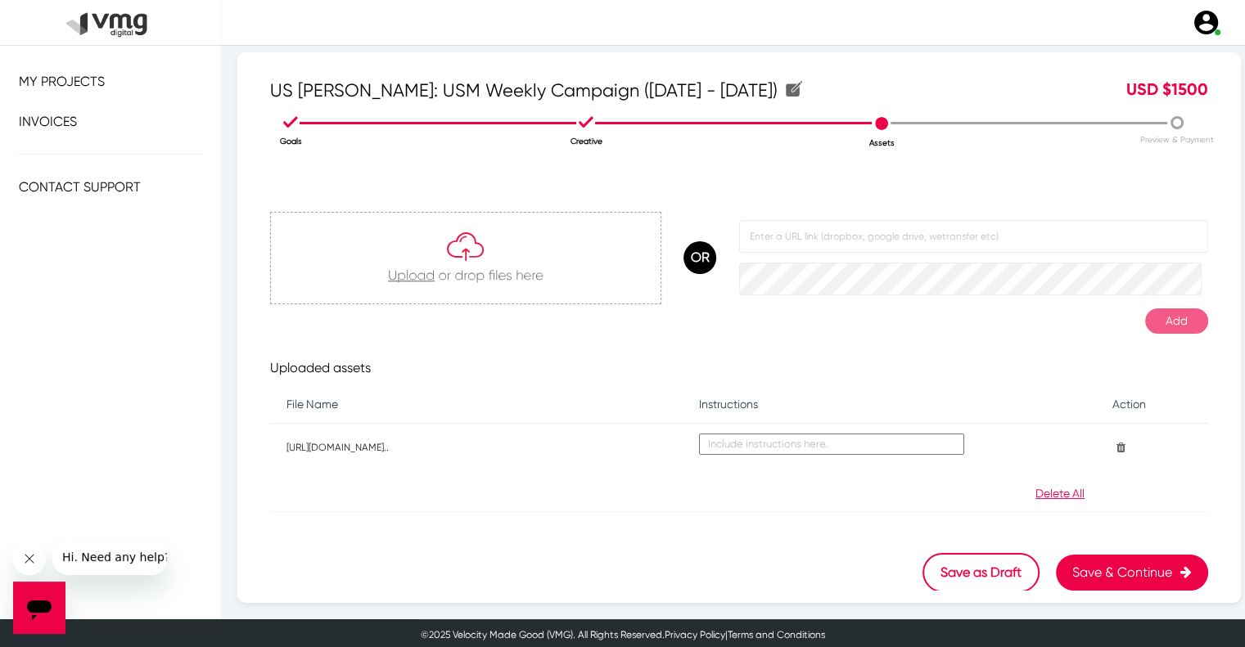
scroll to position [11, 0]
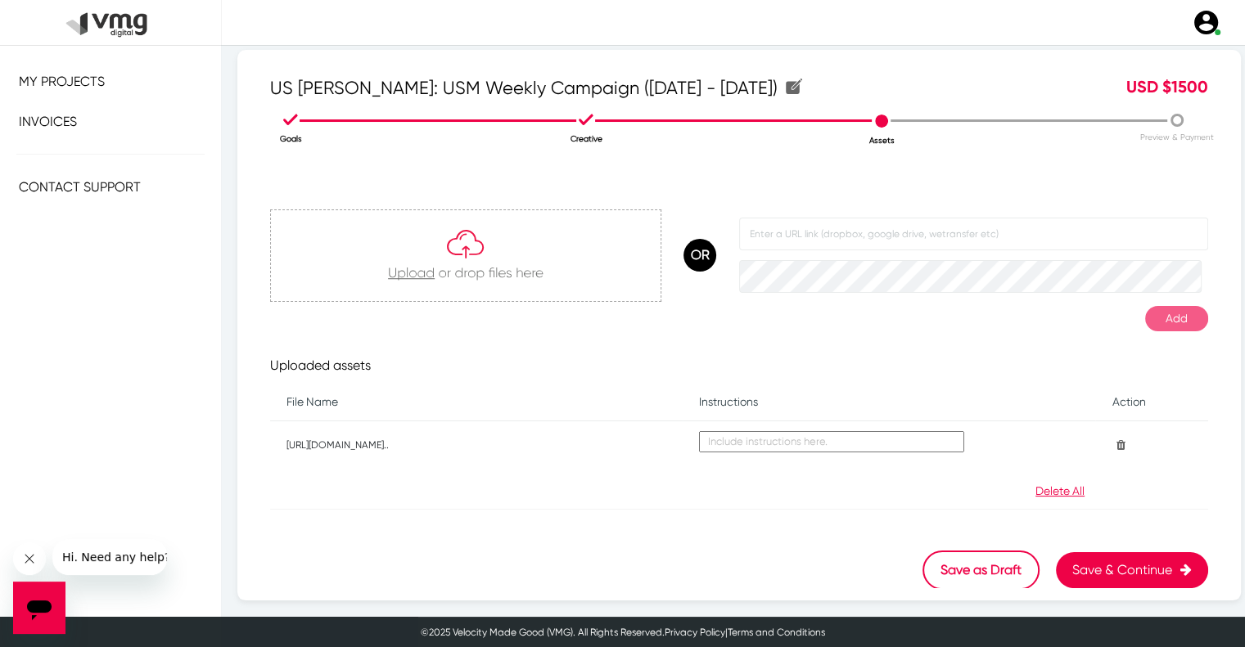
click at [1111, 572] on button "Save & Continue" at bounding box center [1132, 570] width 152 height 36
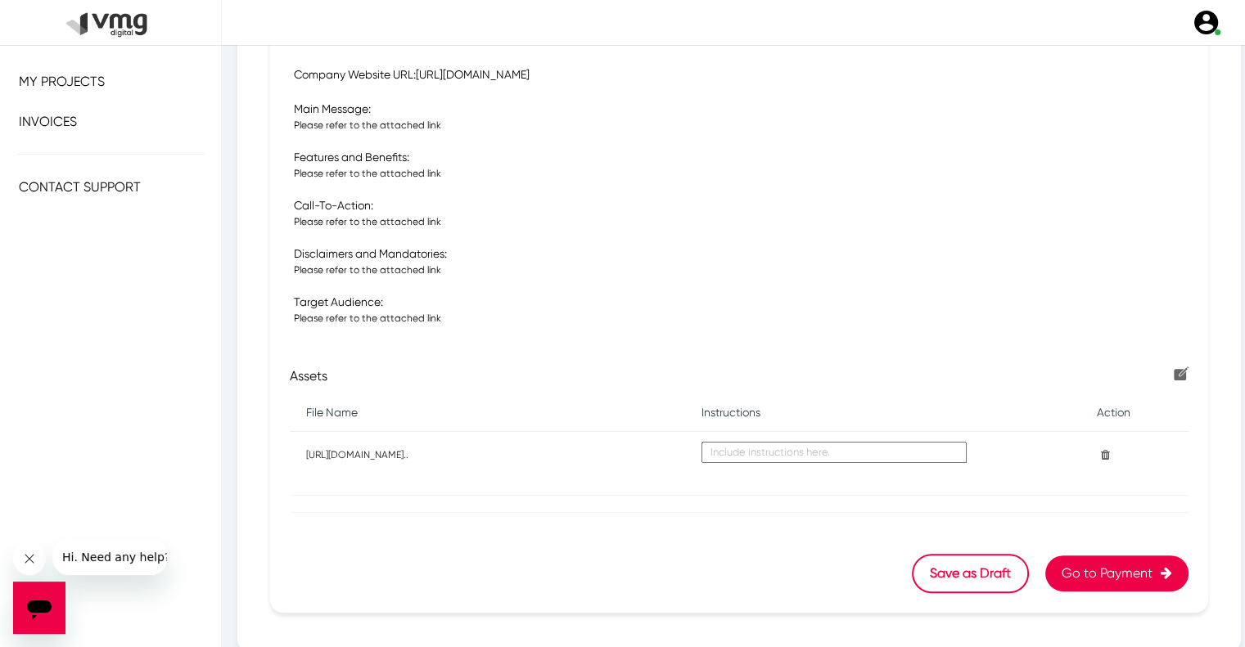
scroll to position [509, 0]
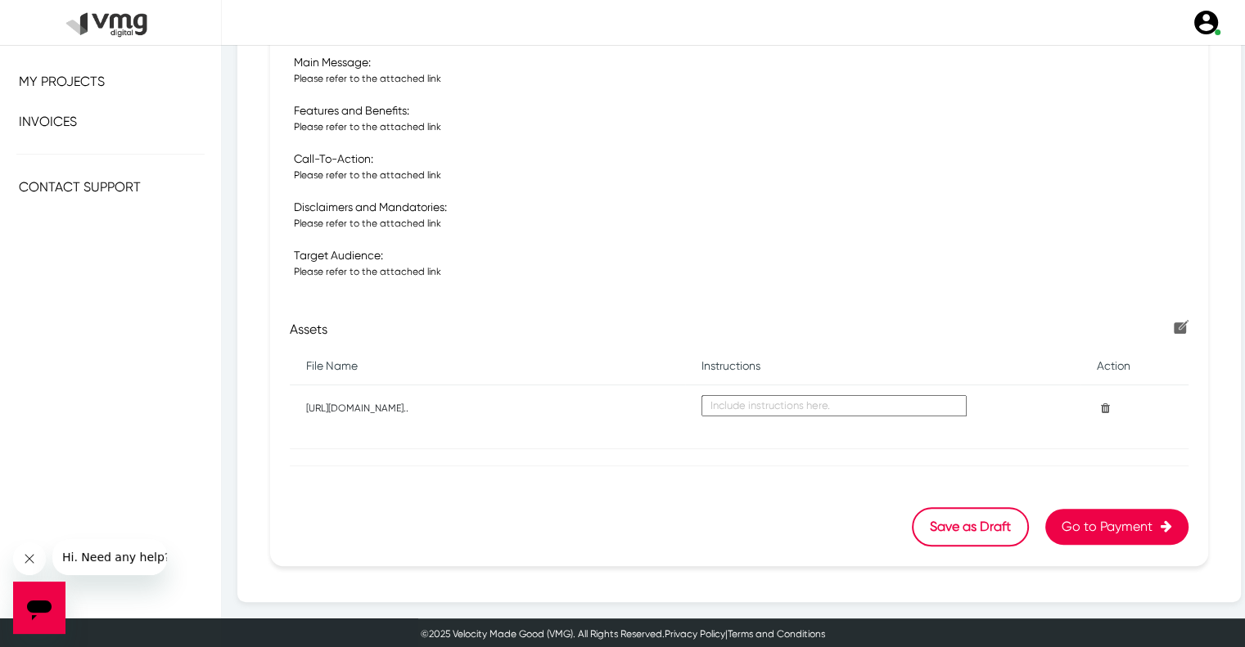
click at [1119, 526] on button "Go to Payment" at bounding box center [1116, 527] width 143 height 36
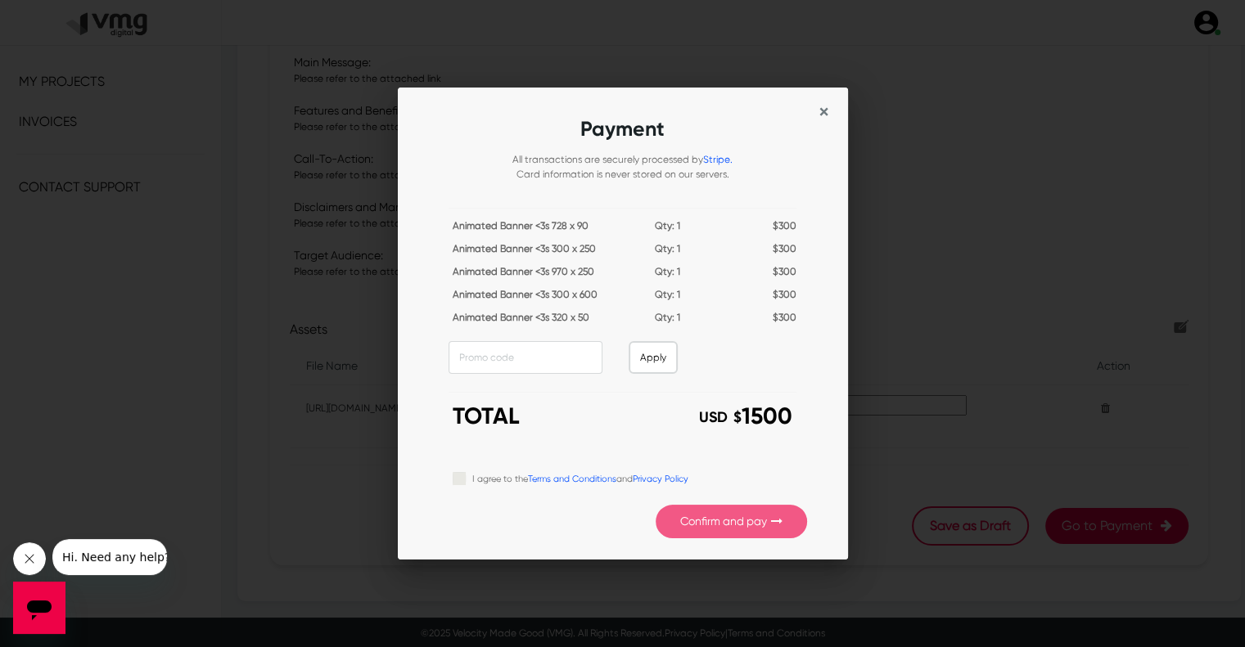
scroll to position [0, 0]
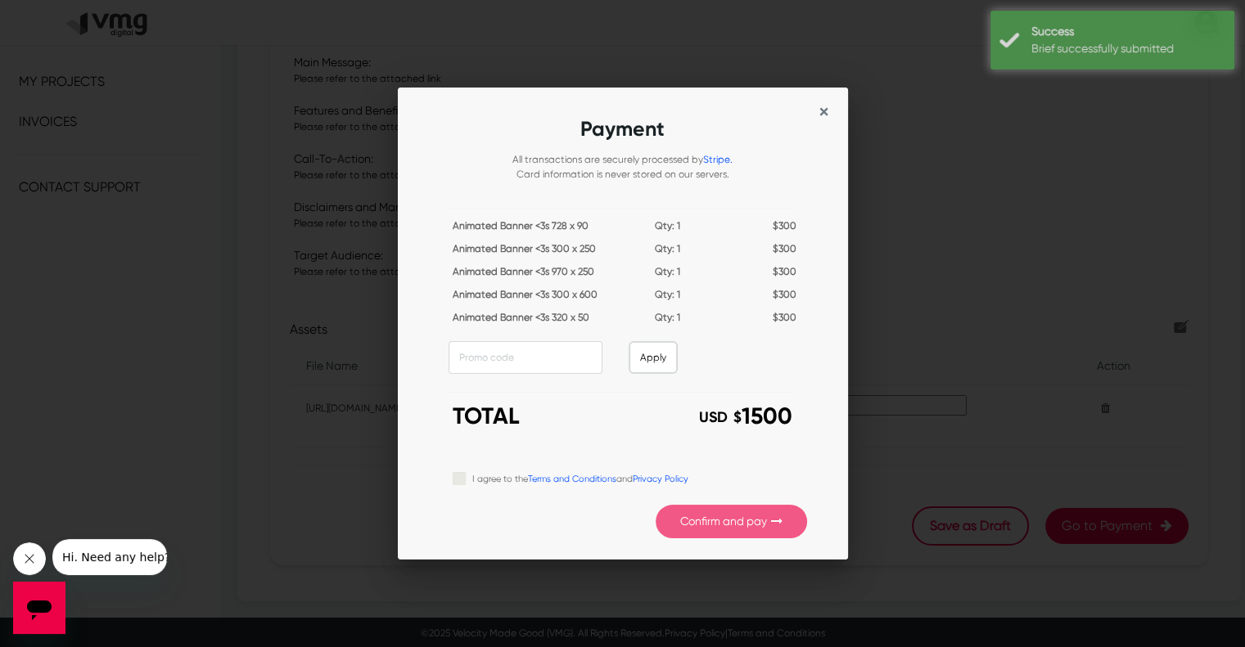
click at [472, 475] on label "I agree to the Terms and Conditions and Privacy Policy" at bounding box center [580, 478] width 216 height 18
click at [462, 475] on input "I agree to the Terms and Conditions and Privacy Policy" at bounding box center [459, 477] width 13 height 16
checkbox input "true"
click at [687, 517] on button "Confirm and pay" at bounding box center [731, 522] width 151 height 34
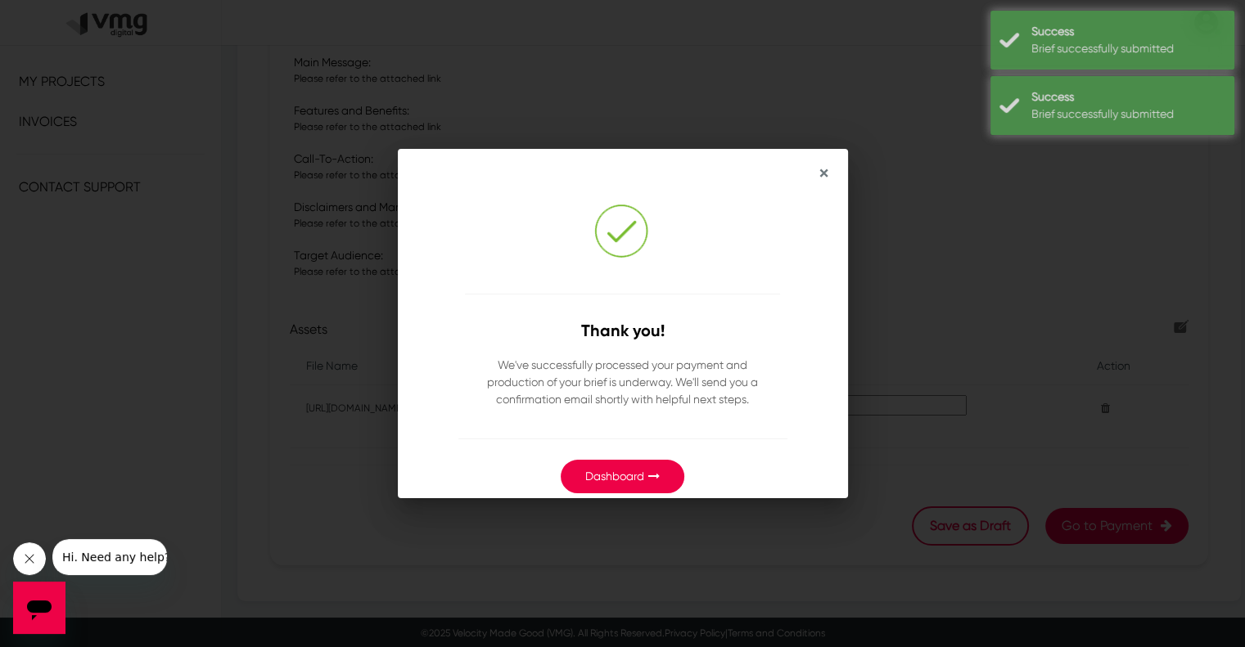
click at [648, 477] on icon "button" at bounding box center [653, 476] width 11 height 11
